Goal: Transaction & Acquisition: Purchase product/service

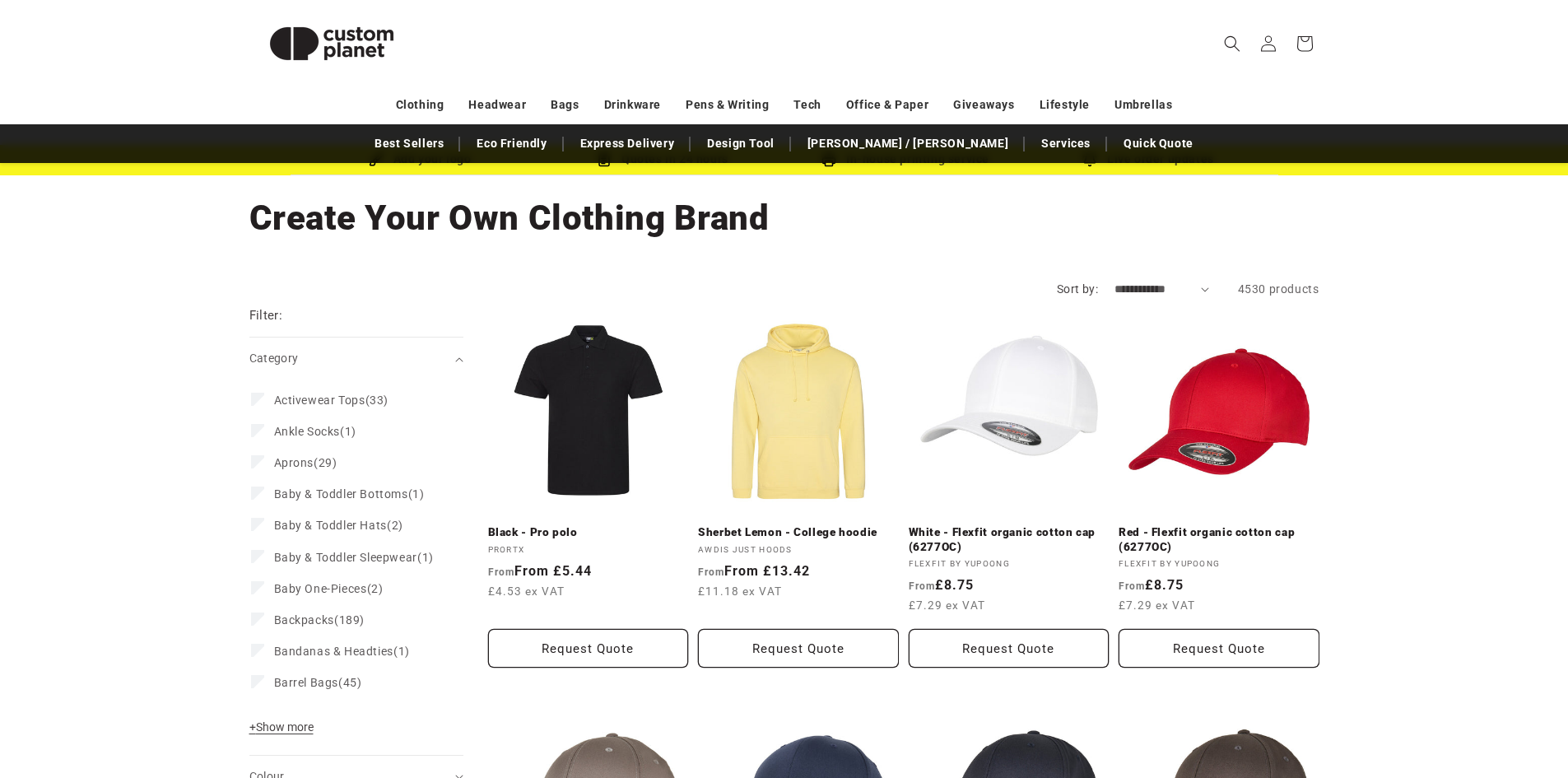
scroll to position [68, 0]
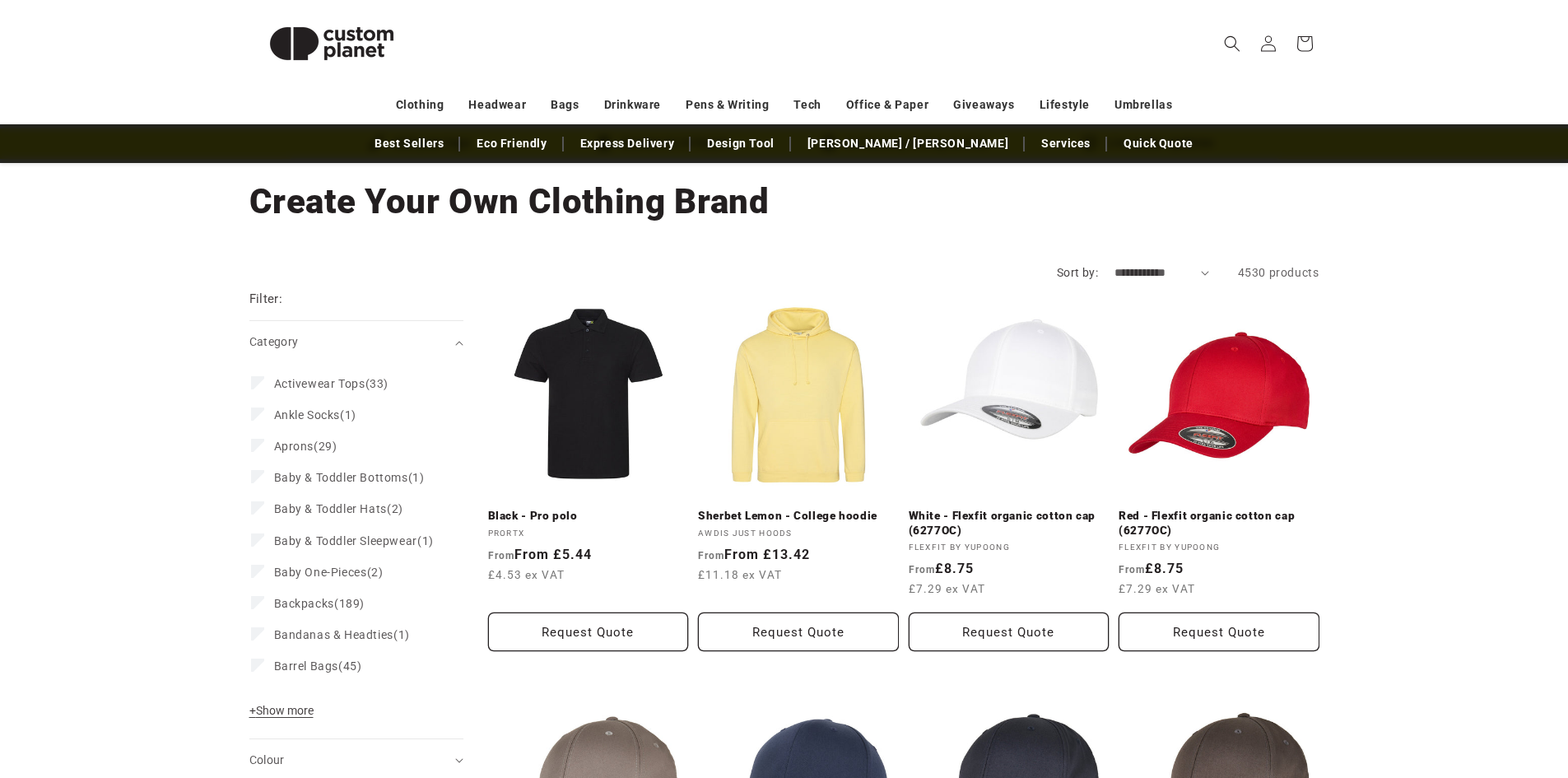
drag, startPoint x: 227, startPoint y: 495, endPoint x: 226, endPoint y: 527, distance: 32.0
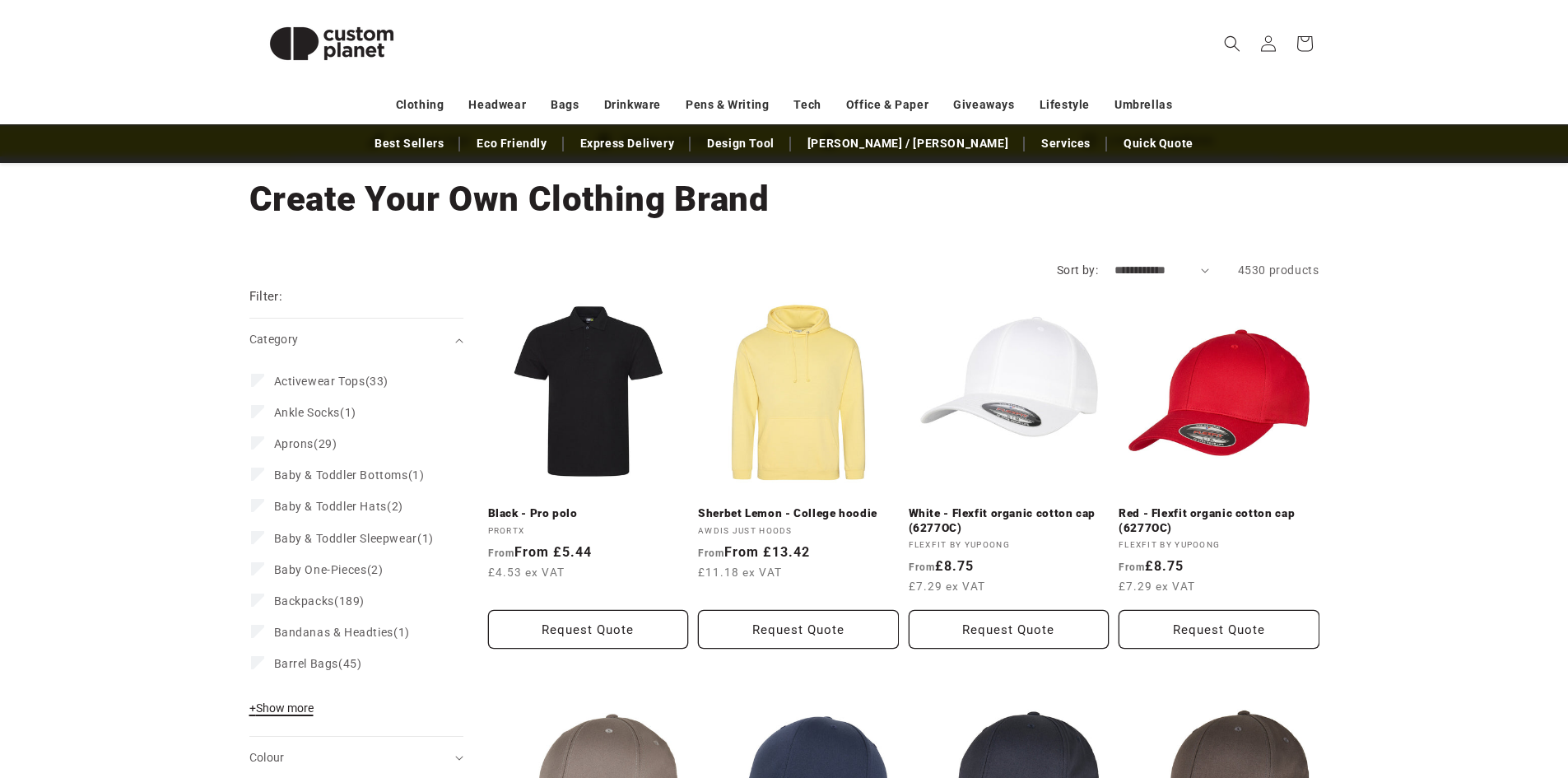
click at [292, 715] on span "+ Show more" at bounding box center [281, 708] width 64 height 13
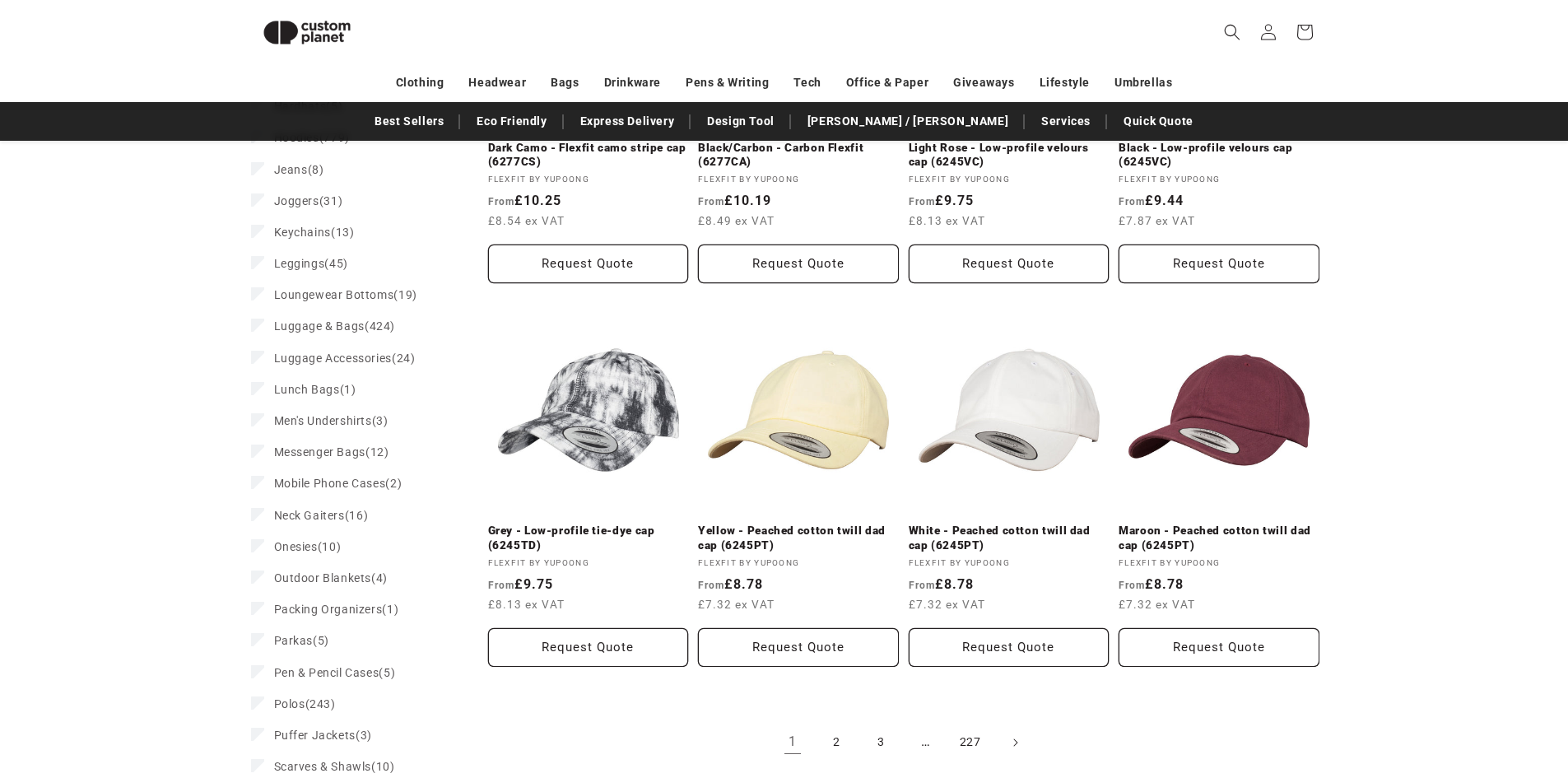
drag, startPoint x: 225, startPoint y: 539, endPoint x: 226, endPoint y: 470, distance: 69.0
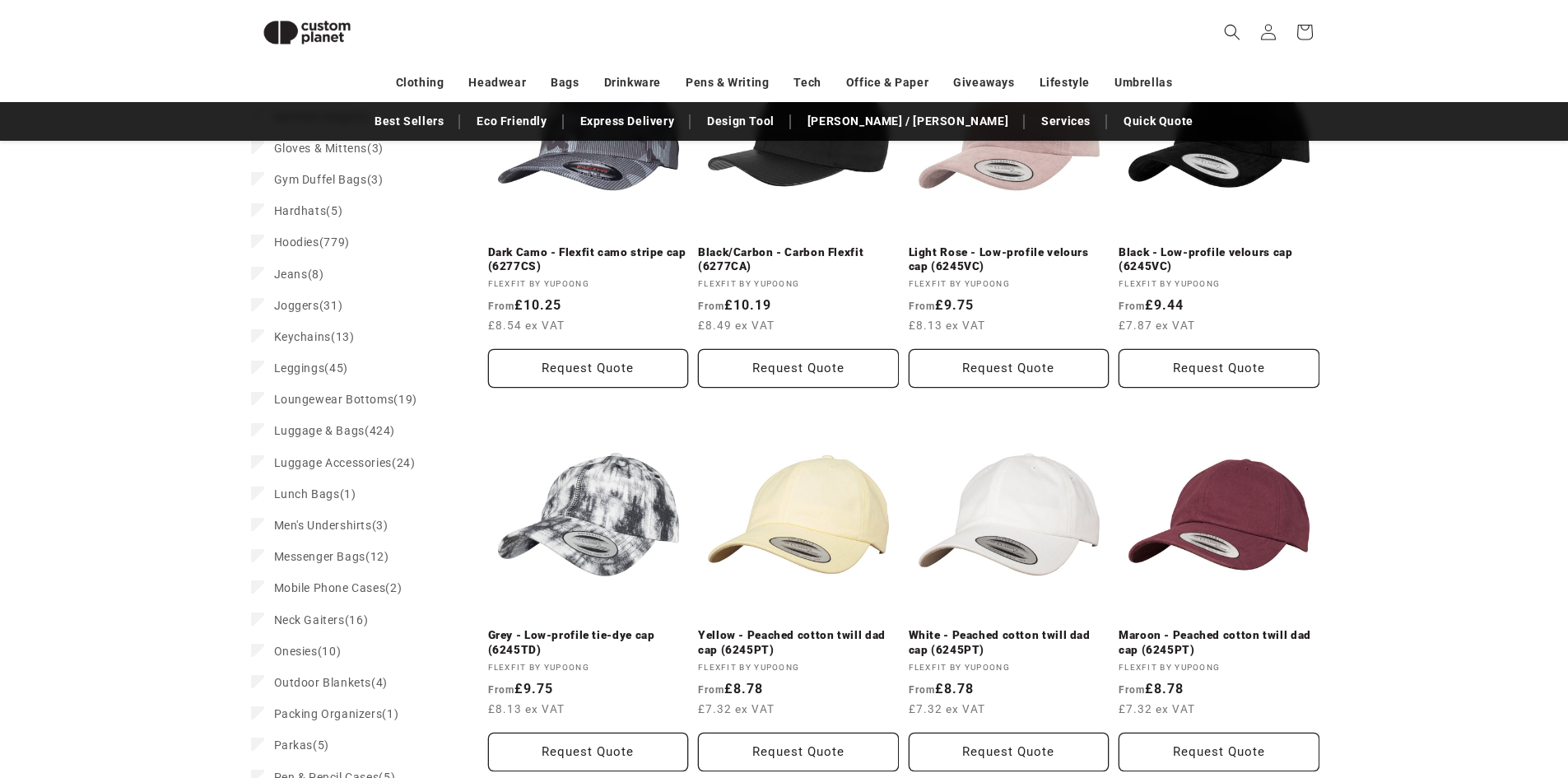
drag, startPoint x: 230, startPoint y: 456, endPoint x: 239, endPoint y: 395, distance: 61.7
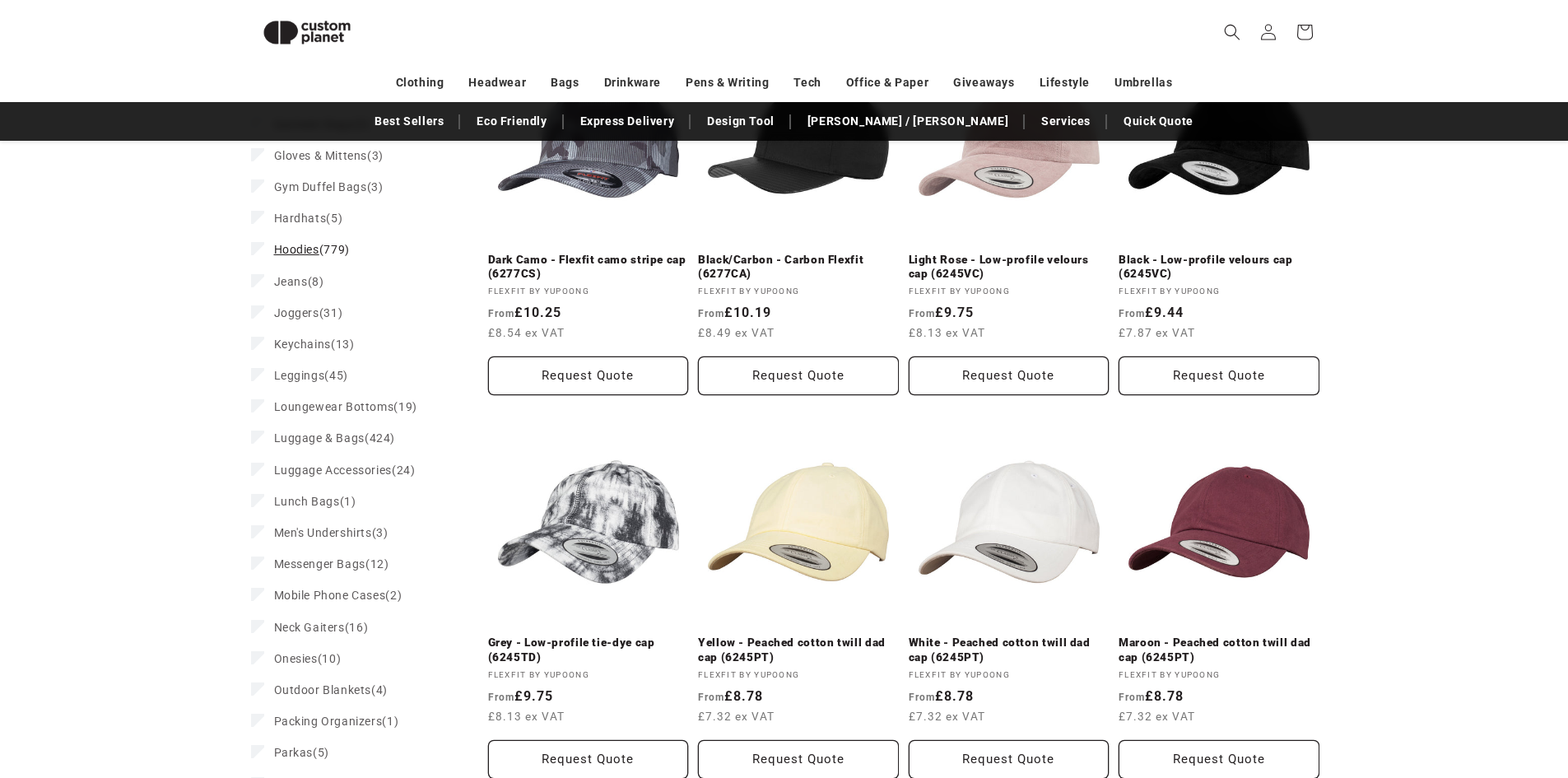
click at [291, 265] on label "Hoodies (779) Hoodies (779 products)" at bounding box center [352, 249] width 201 height 31
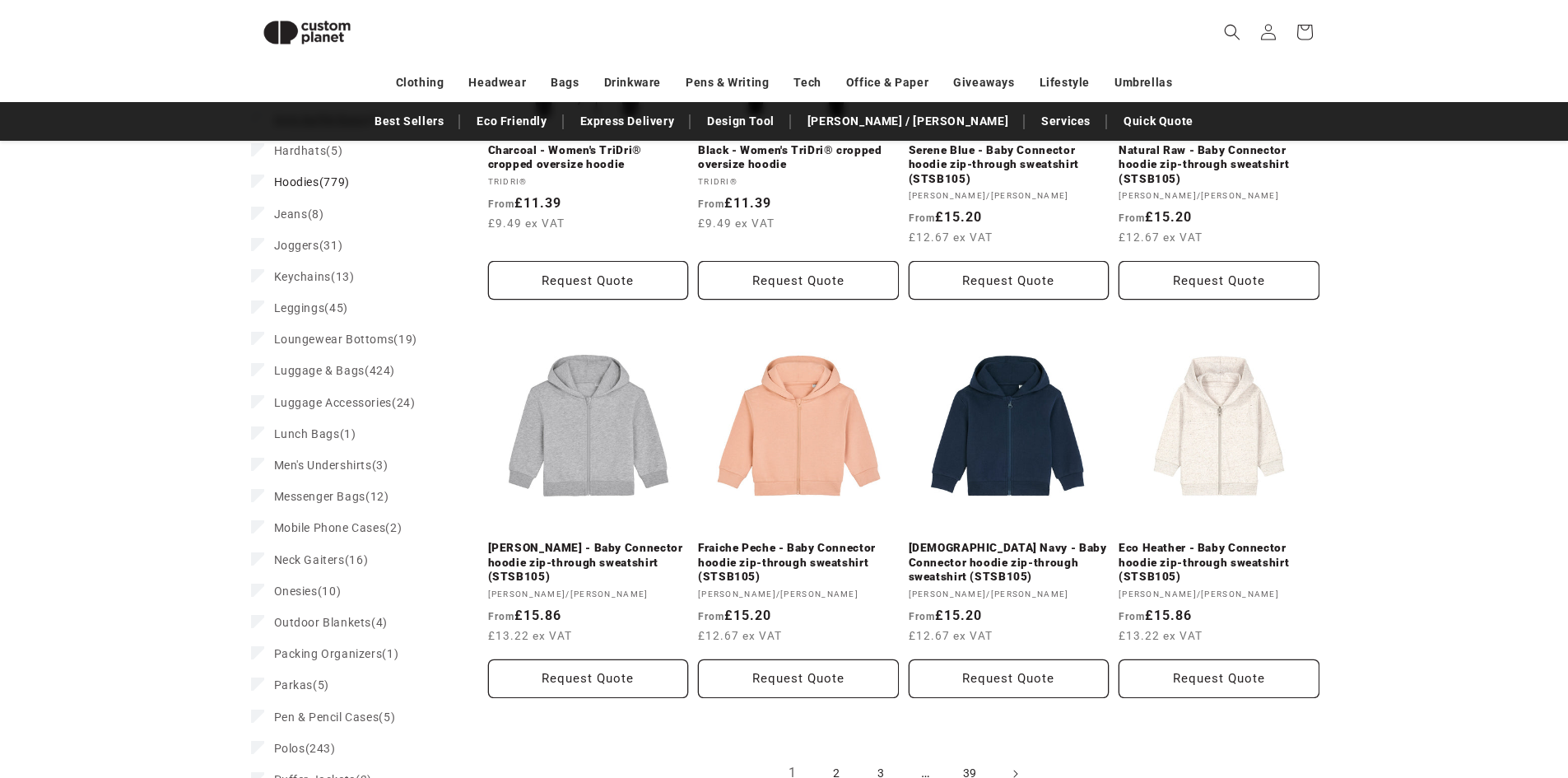
scroll to position [1685, 0]
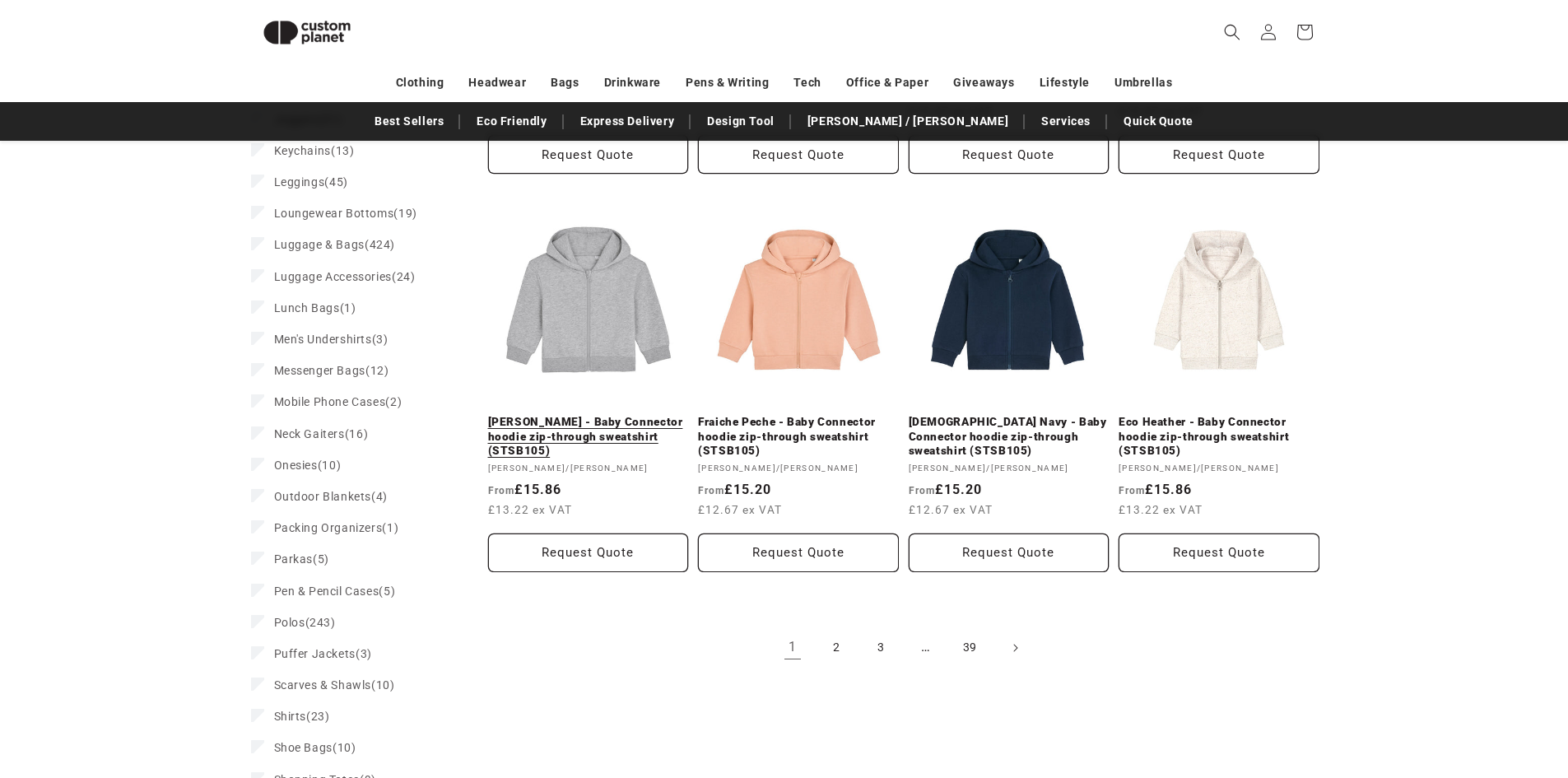
drag, startPoint x: 574, startPoint y: 431, endPoint x: 499, endPoint y: 396, distance: 82.8
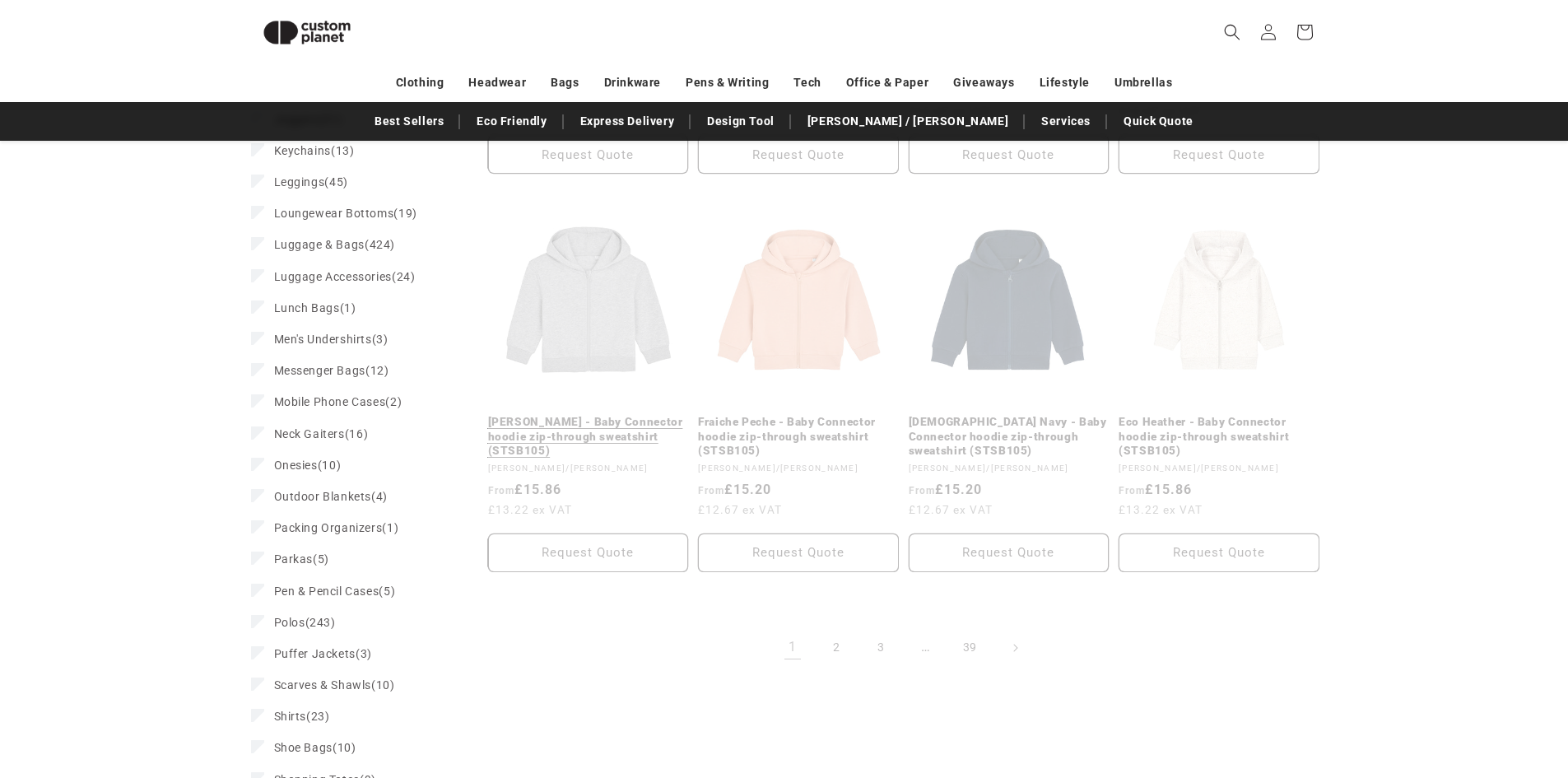
scroll to position [1449, 0]
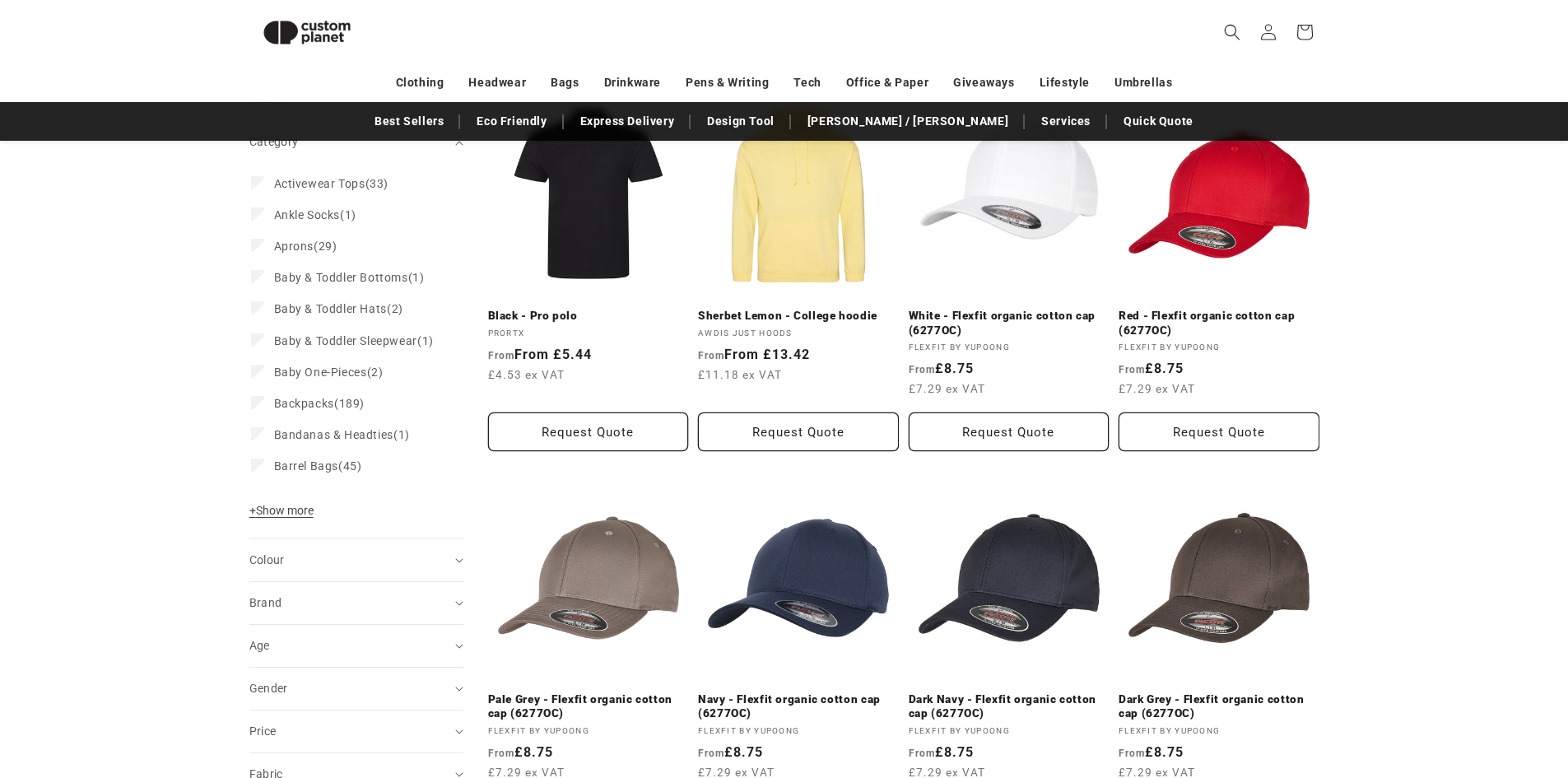
scroll to position [243, 0]
click at [278, 518] on span "+ Show more" at bounding box center [281, 511] width 64 height 13
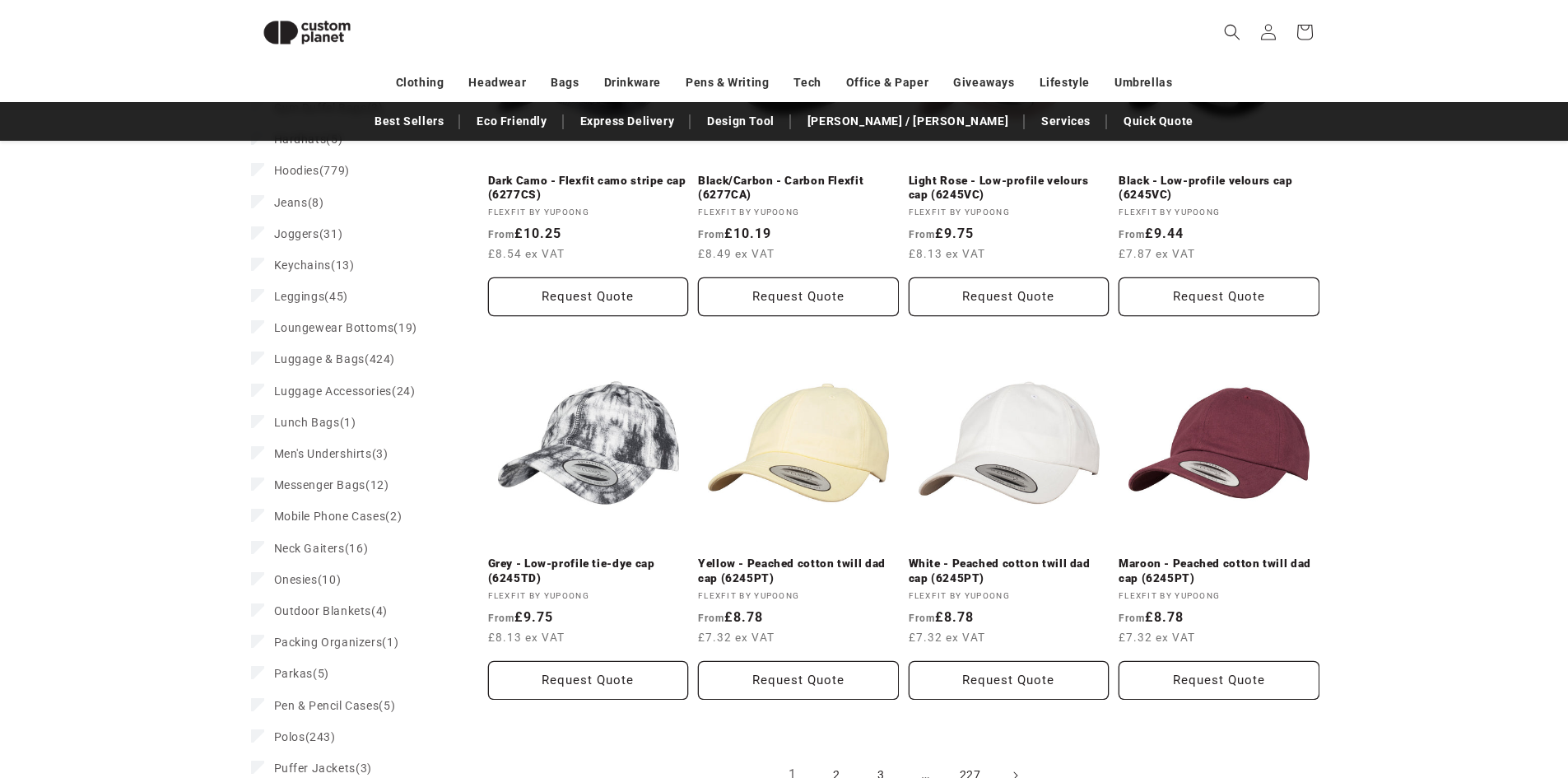
scroll to position [1531, 0]
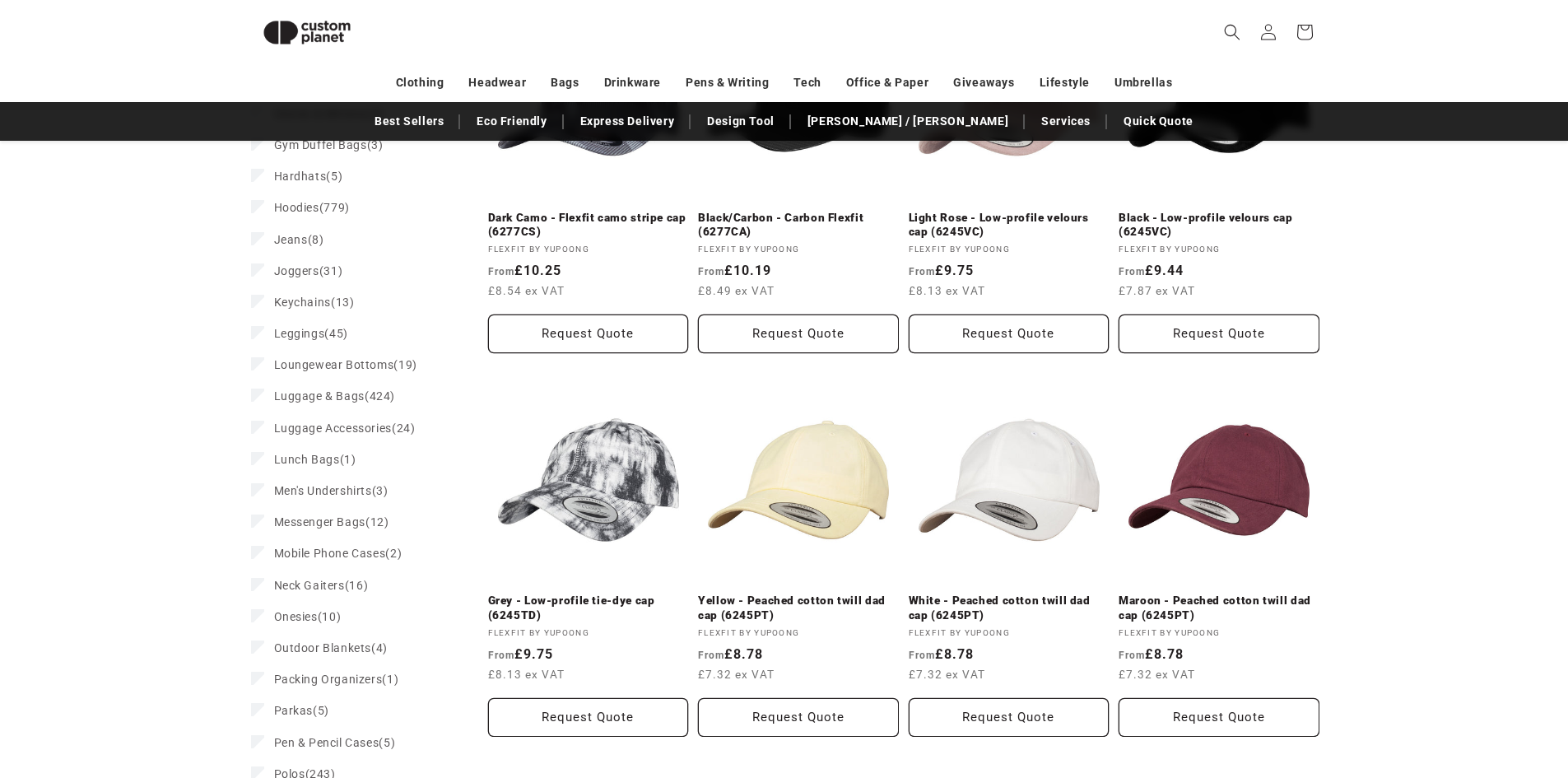
drag, startPoint x: 217, startPoint y: 509, endPoint x: 249, endPoint y: 463, distance: 56.0
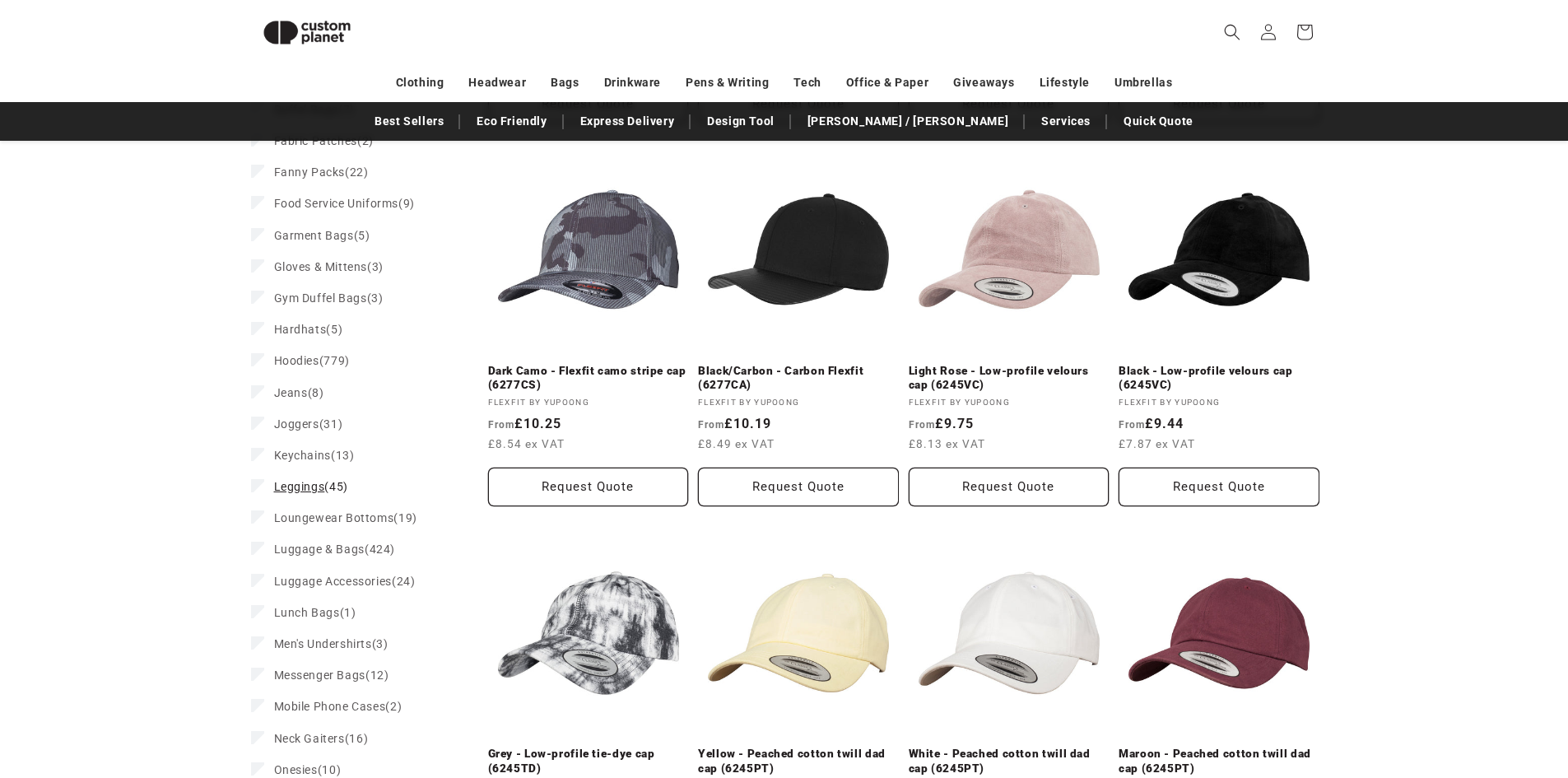
scroll to position [1216, 0]
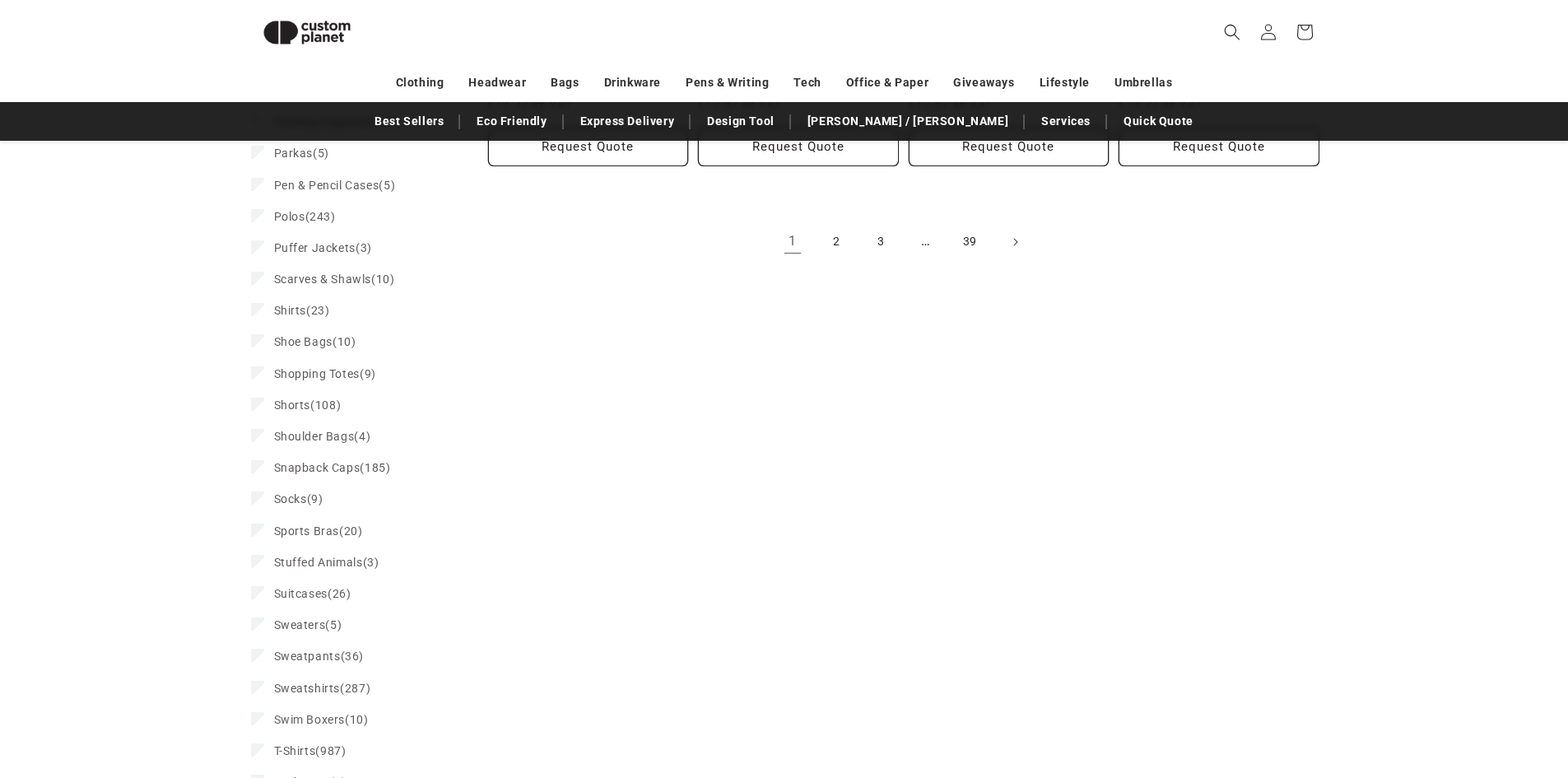
scroll to position [1959, 0]
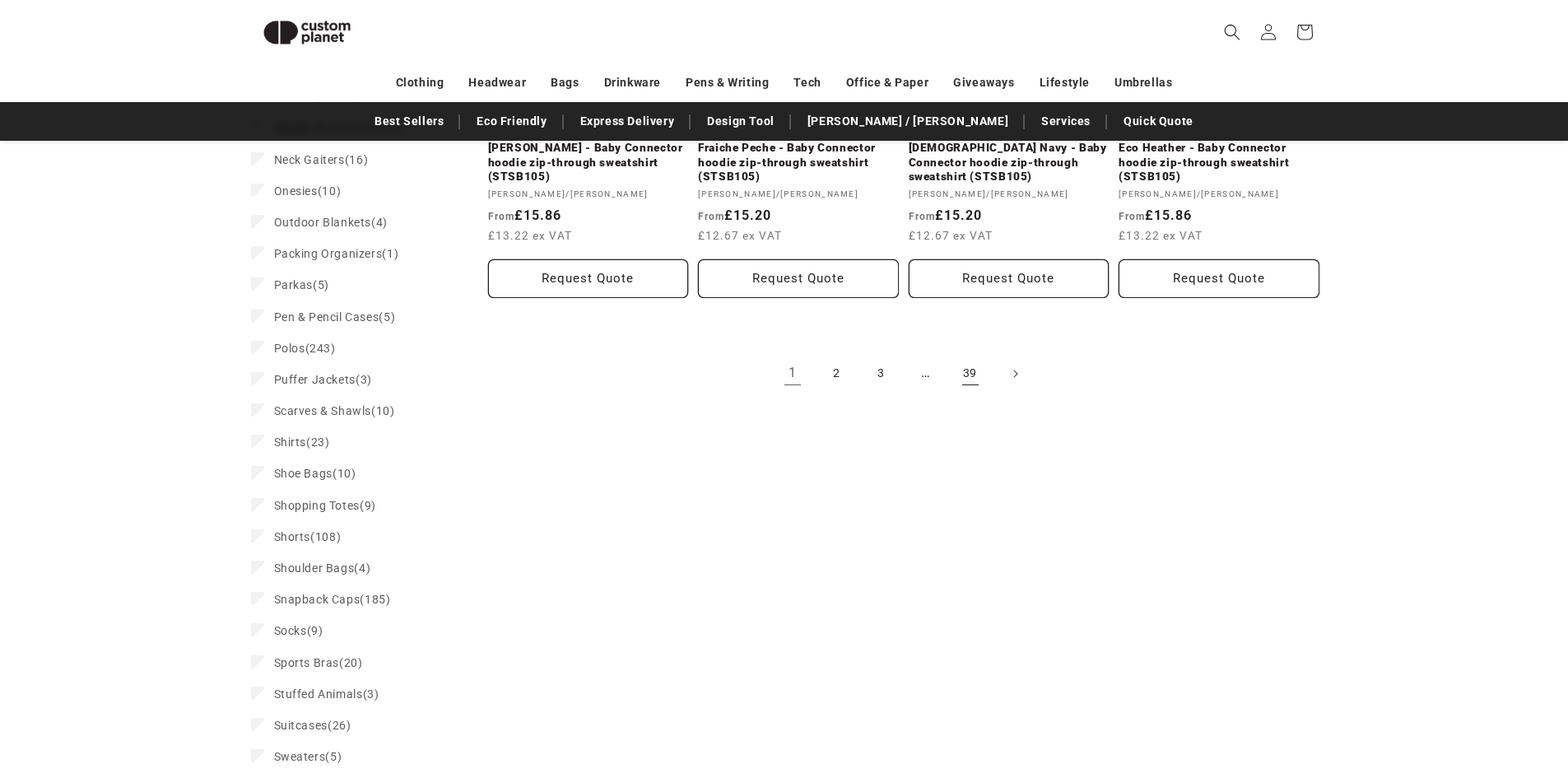
click at [971, 371] on link "39" at bounding box center [970, 373] width 36 height 36
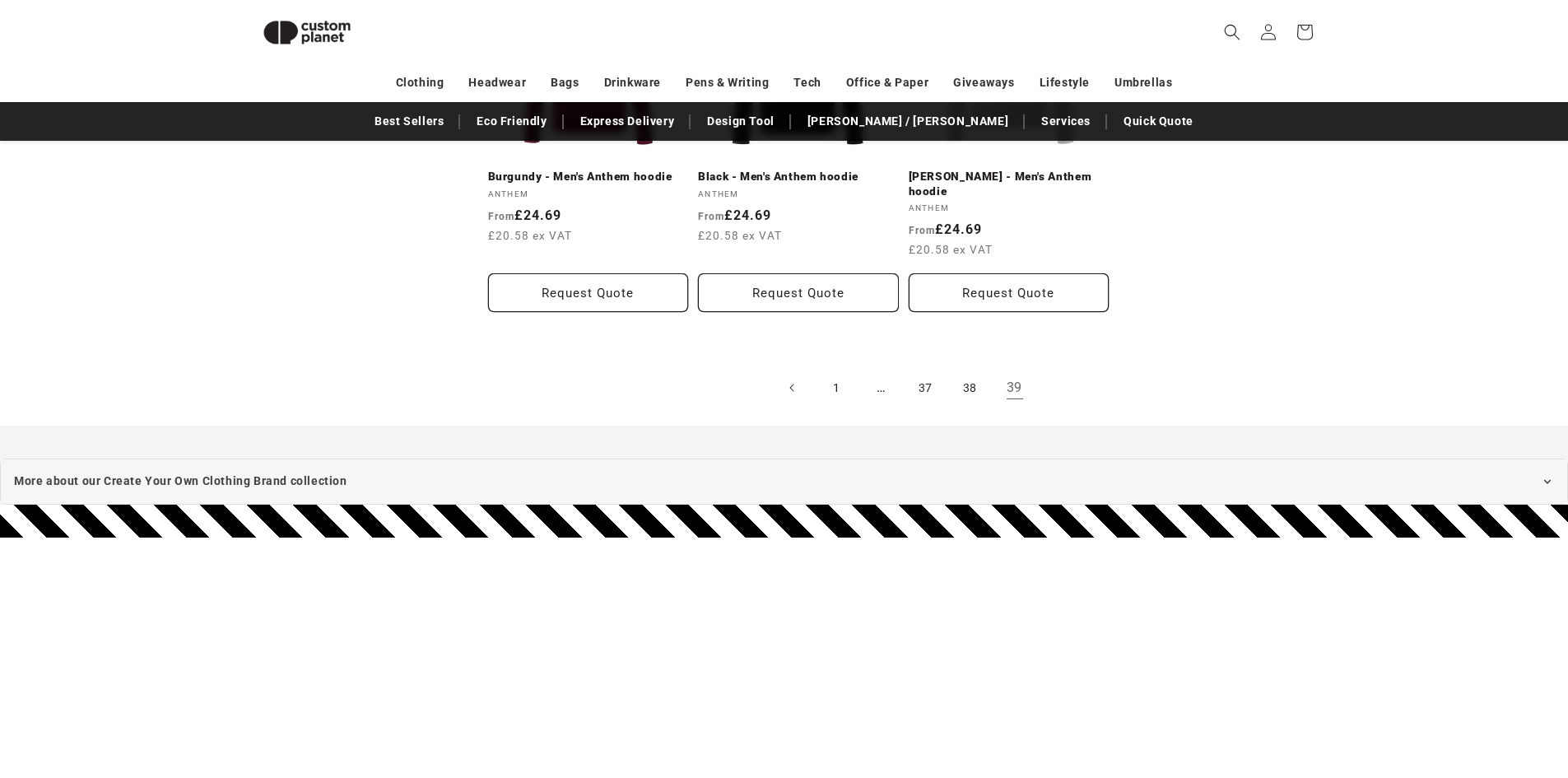
scroll to position [1900, 0]
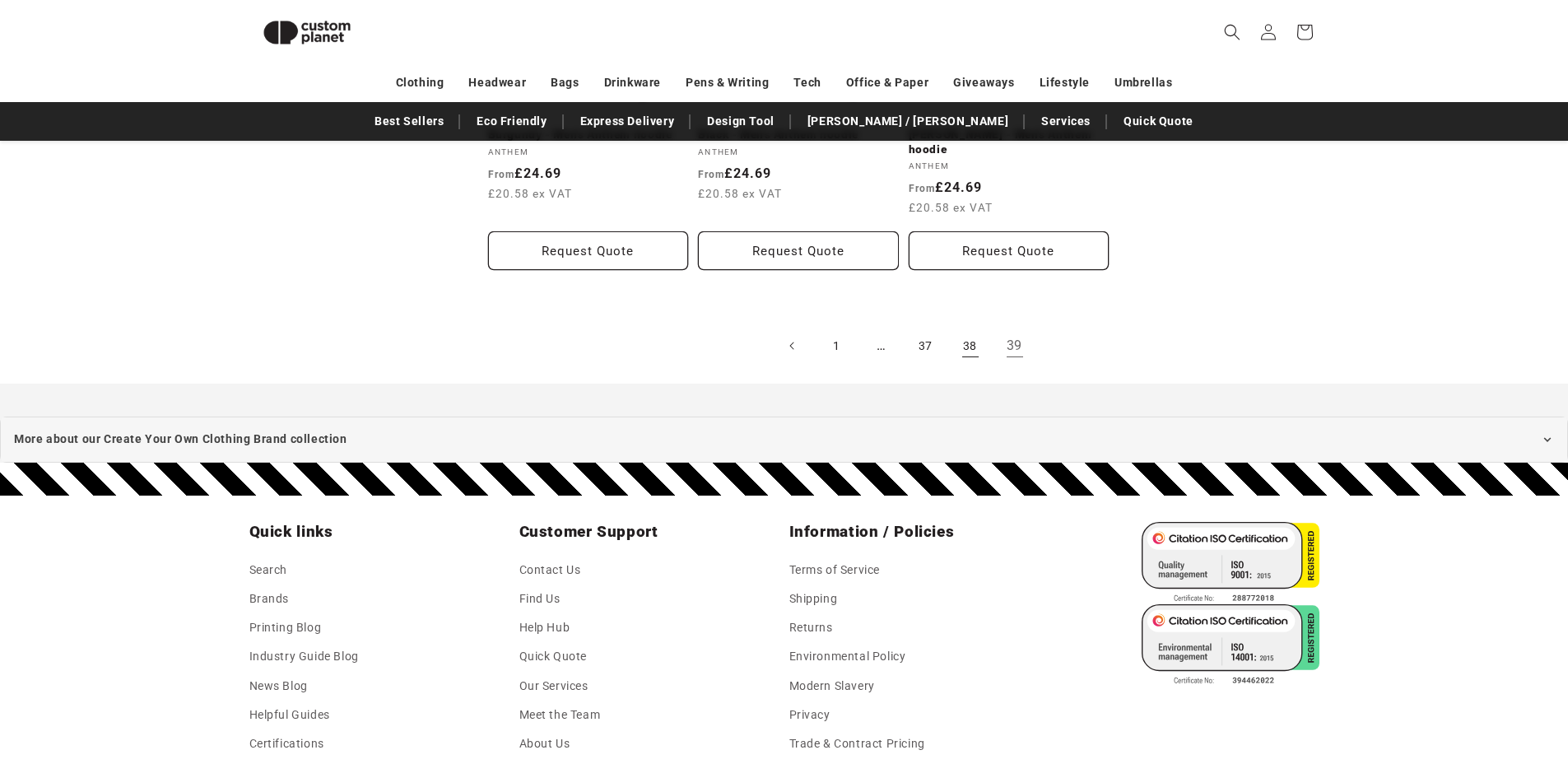
click at [967, 344] on link "38" at bounding box center [970, 345] width 36 height 36
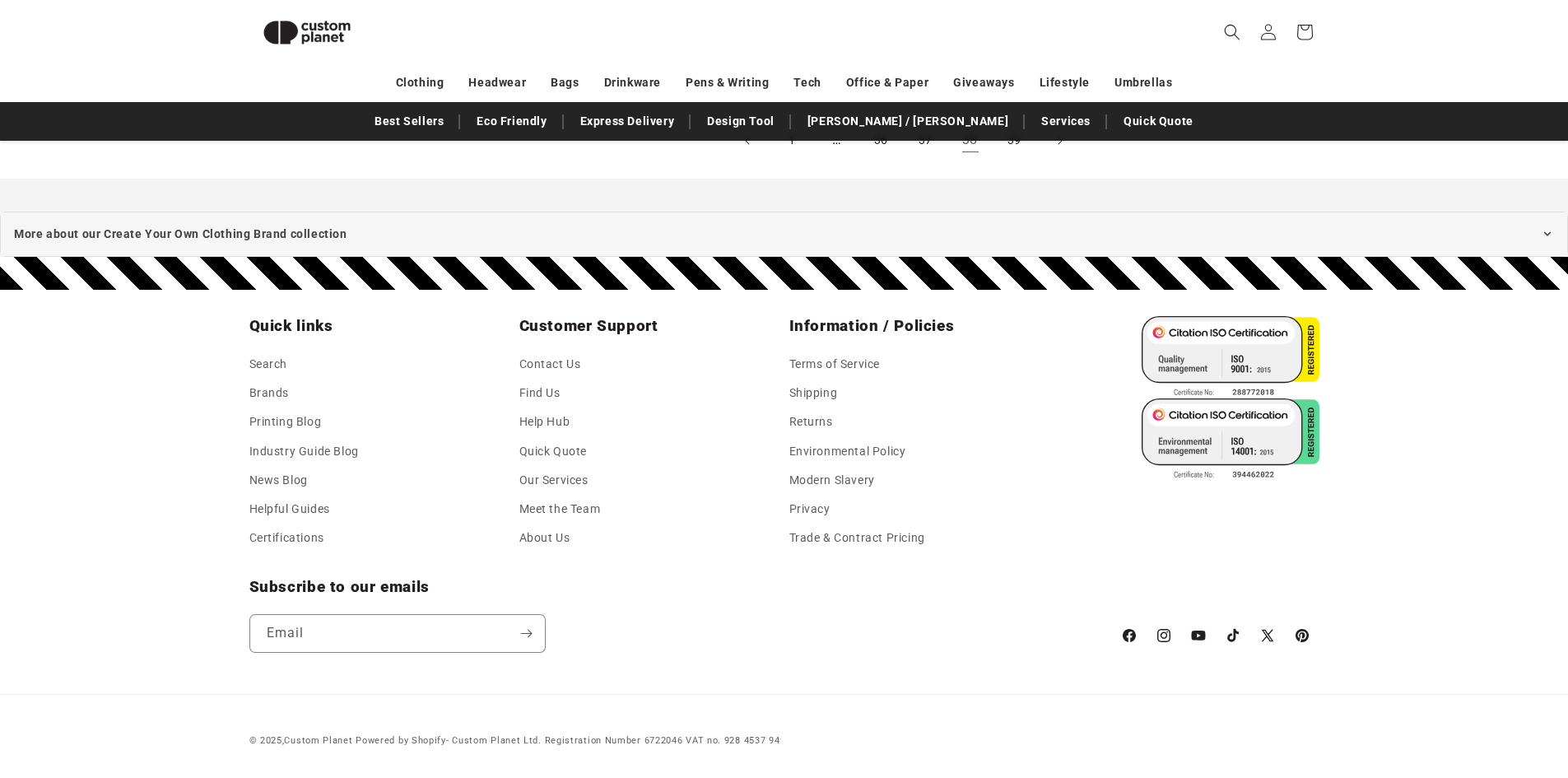
scroll to position [1889, 0]
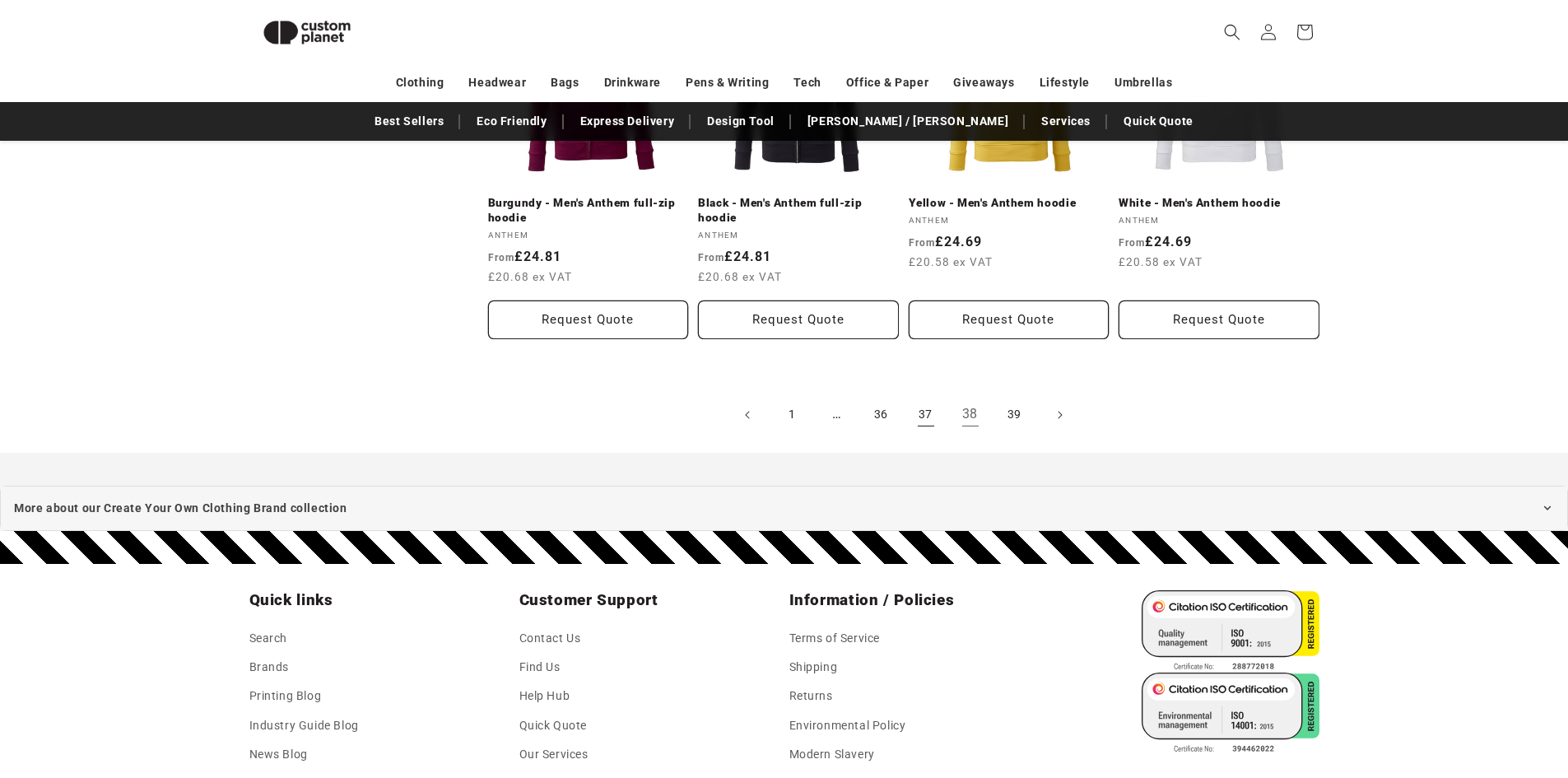
click at [918, 412] on link "37" at bounding box center [926, 414] width 36 height 36
drag, startPoint x: 352, startPoint y: 71, endPoint x: 332, endPoint y: 61, distance: 22.4
